Goal: Use online tool/utility: Utilize a website feature to perform a specific function

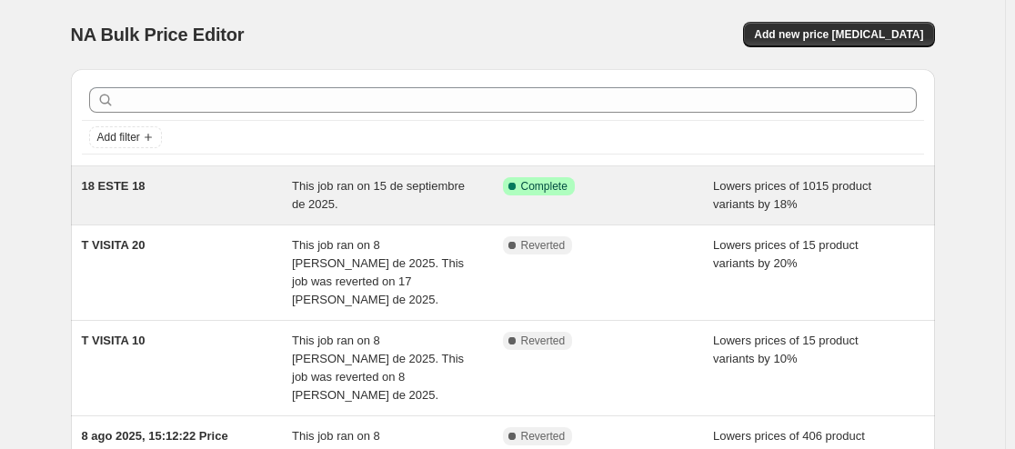
click at [356, 189] on span "This job ran on 15 de septiembre de 2025." at bounding box center [378, 195] width 173 height 32
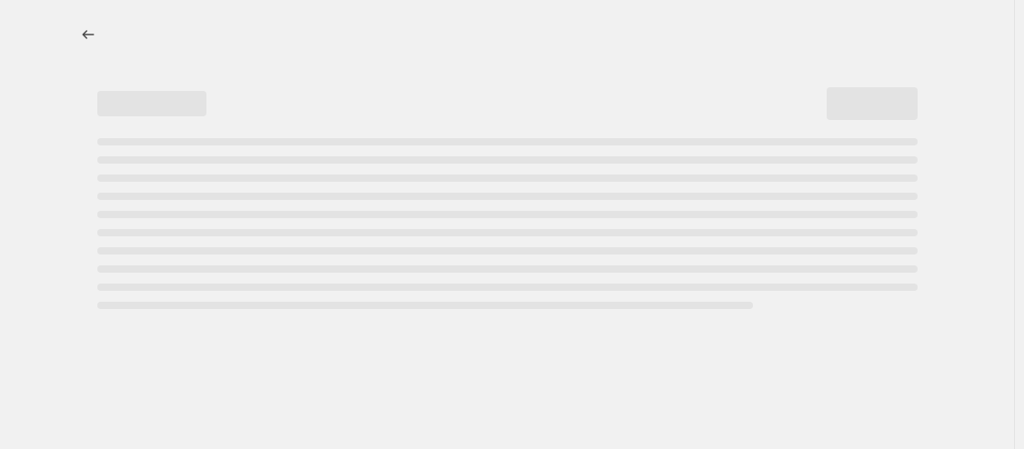
select select "percentage"
select select "collection"
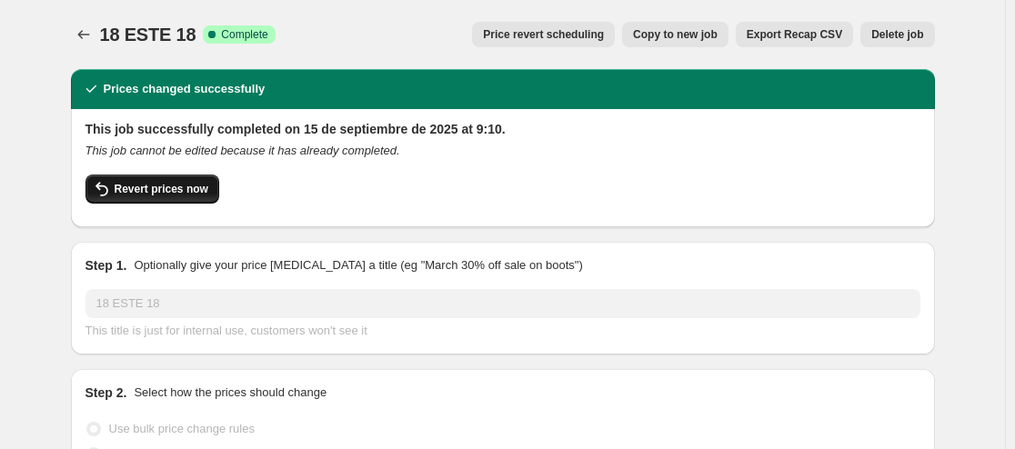
click at [150, 191] on span "Revert prices now" at bounding box center [162, 189] width 94 height 15
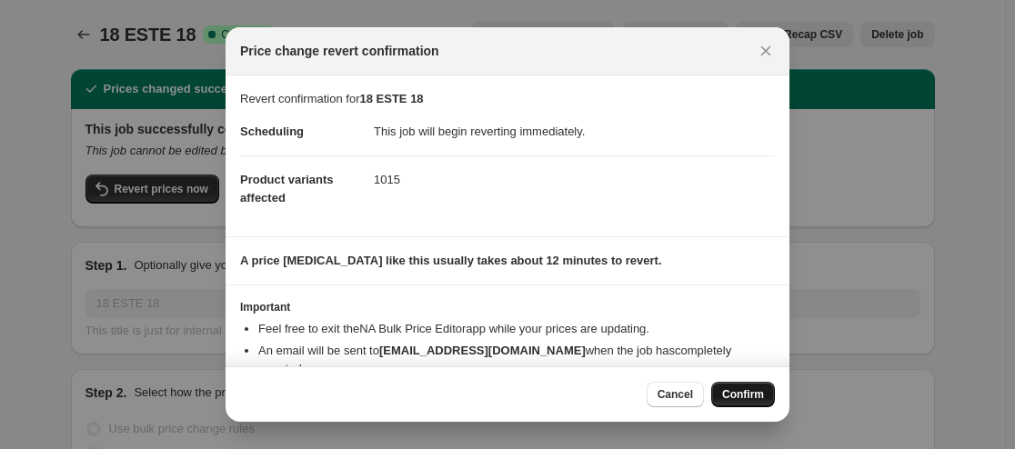
click at [742, 387] on button "Confirm" at bounding box center [743, 394] width 64 height 25
